Goal: Information Seeking & Learning: Learn about a topic

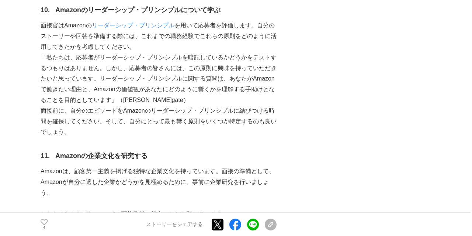
scroll to position [1431, 0]
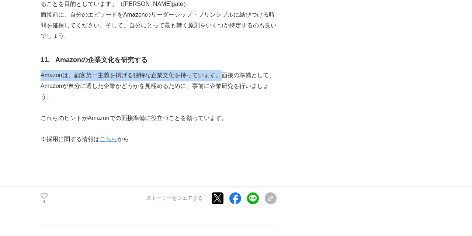
drag, startPoint x: 42, startPoint y: 75, endPoint x: 222, endPoint y: 75, distance: 179.3
click at [222, 75] on p "Amazonは、顧客第一主義を掲げる独特な企業文化を持っています。面接の準備として、Amazonが自分に適した企業かどうかを見極めるために、事前に企業研究を行…" at bounding box center [159, 86] width 236 height 32
copy p "Amazonは、顧客第一主義を掲げる独特な企業文化を持っています。"
drag, startPoint x: 141, startPoint y: 121, endPoint x: 124, endPoint y: 111, distance: 20.5
click at [141, 120] on p "これらのヒントがAmazonでの面接準備に役立つことを願っています。" at bounding box center [159, 118] width 236 height 11
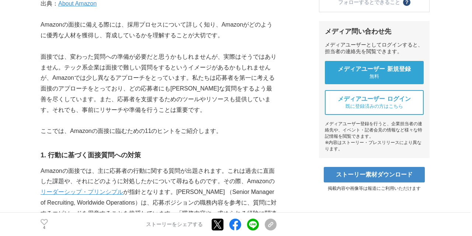
scroll to position [261, 0]
click at [194, 98] on p "面接では、変わった質問への準備が必要だと思うかもしれませんが、実際はそうではありません。テック系企業は面接で難しい質問をするというイメージがあるかもしれません…" at bounding box center [159, 83] width 236 height 64
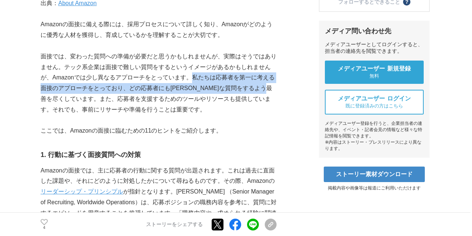
drag, startPoint x: 194, startPoint y: 76, endPoint x: 58, endPoint y: 99, distance: 137.7
click at [58, 99] on p "面接では、変わった質問への準備が必要だと思うかもしれませんが、実際はそうではありません。テック系企業は面接で難しい質問をするというイメージがあるかもしれません…" at bounding box center [159, 83] width 236 height 64
copy p "私たちは応募者を第一に考える面接のアプローチをとっており、どの応募者にも[PERSON_NAME]な質問をするよう最善を尽くしています。"
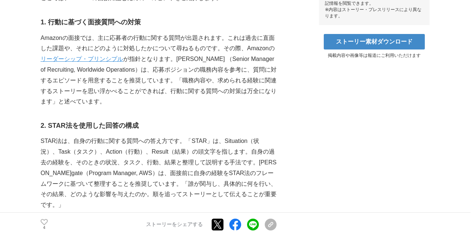
scroll to position [393, 0]
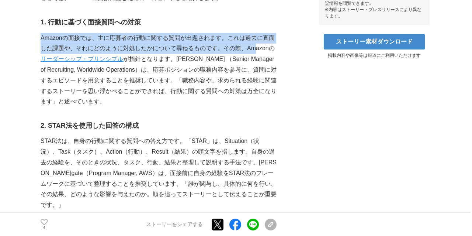
drag, startPoint x: 41, startPoint y: 36, endPoint x: 253, endPoint y: 45, distance: 212.7
click at [254, 45] on p "Amazonの面接では、主に応募者の行動に関する質問が出題されます。これは過去に直面した課題や、それにどのように対処したかについて尋ねるものです。その際、Am…" at bounding box center [159, 70] width 236 height 75
click at [230, 37] on p "Amazonの面接では、主に応募者の行動に関する質問が出題されます。これは過去に直面した課題や、それにどのように対処したかについて尋ねるものです。その際、Am…" at bounding box center [159, 70] width 236 height 75
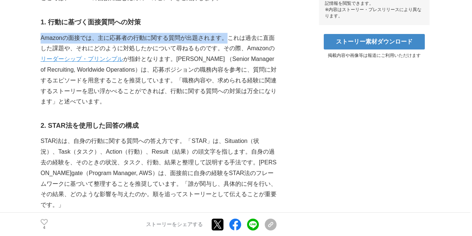
drag, startPoint x: 228, startPoint y: 37, endPoint x: 41, endPoint y: 37, distance: 187.0
click at [41, 37] on p "Amazonの面接では、主に応募者の行動に関する質問が出題されます。これは過去に直面した課題や、それにどのように対処したかについて尋ねるものです。その際、Am…" at bounding box center [159, 70] width 236 height 75
copy p "Amazonの面接では、主に応募者の行動に関する質問が出題されます。"
drag, startPoint x: 216, startPoint y: 72, endPoint x: 229, endPoint y: 48, distance: 27.6
click at [216, 74] on p "Amazonの面接では、主に応募者の行動に関する質問が出題されます。これは過去に直面した課題や、それにどのように対処したかについて尋ねるものです。その際、Am…" at bounding box center [159, 70] width 236 height 75
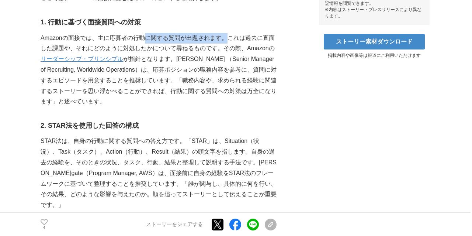
drag, startPoint x: 227, startPoint y: 38, endPoint x: 148, endPoint y: 37, distance: 79.3
click at [148, 37] on p "Amazonの面接では、主に応募者の行動に関する質問が出題されます。これは過去に直面した課題や、それにどのように対処したかについて尋ねるものです。その際、Am…" at bounding box center [159, 70] width 236 height 75
copy p "に関する質問が出題されます。"
drag, startPoint x: 129, startPoint y: 91, endPoint x: 122, endPoint y: 88, distance: 7.6
click at [128, 91] on p "Amazonの面接では、主に応募者の行動に関する質問が出題されます。これは過去に直面した課題や、それにどのように対処したかについて尋ねるものです。その際、Am…" at bounding box center [159, 70] width 236 height 75
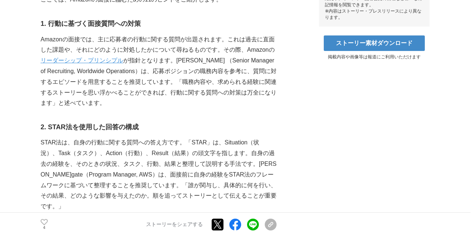
scroll to position [392, 0]
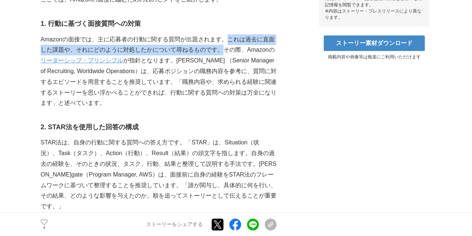
drag, startPoint x: 231, startPoint y: 38, endPoint x: 222, endPoint y: 49, distance: 14.5
click at [222, 49] on p "Amazonの面接では、主に応募者の行動に関する質問が出題されます。これは過去に直面した課題や、それにどのように対処したかについて尋ねるものです。その際、Am…" at bounding box center [159, 71] width 236 height 75
copy p "これは過去に直面した課題や、それにどのように対処したかについて尋ねるものです。"
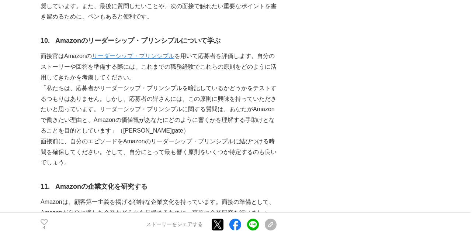
scroll to position [1305, 0]
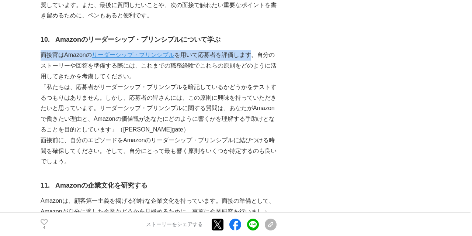
drag, startPoint x: 42, startPoint y: 53, endPoint x: 256, endPoint y: 53, distance: 214.0
click at [256, 53] on p "面接官はAmazonの リーダーシップ・プリンシプル を用いて応募者を評価します。自分のストーリーや回答を準備する際には、これまでの職務経験でこれらの原則をど…" at bounding box center [159, 66] width 236 height 32
copy p "面接官はAmazonの リーダーシップ・プリンシプル を用いて応募者を評価します"
